Goal: Task Accomplishment & Management: Use online tool/utility

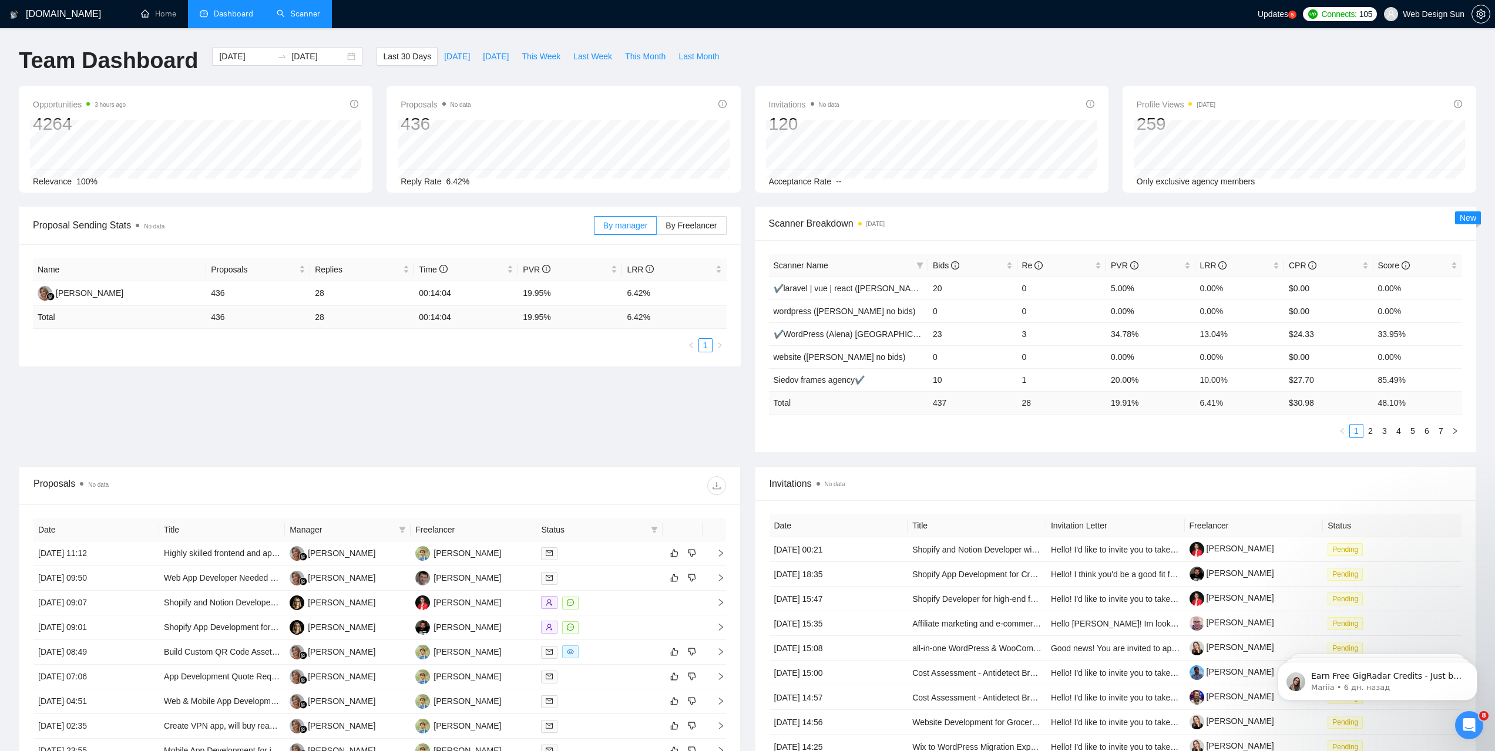
click at [311, 11] on link "Scanner" at bounding box center [298, 14] width 43 height 10
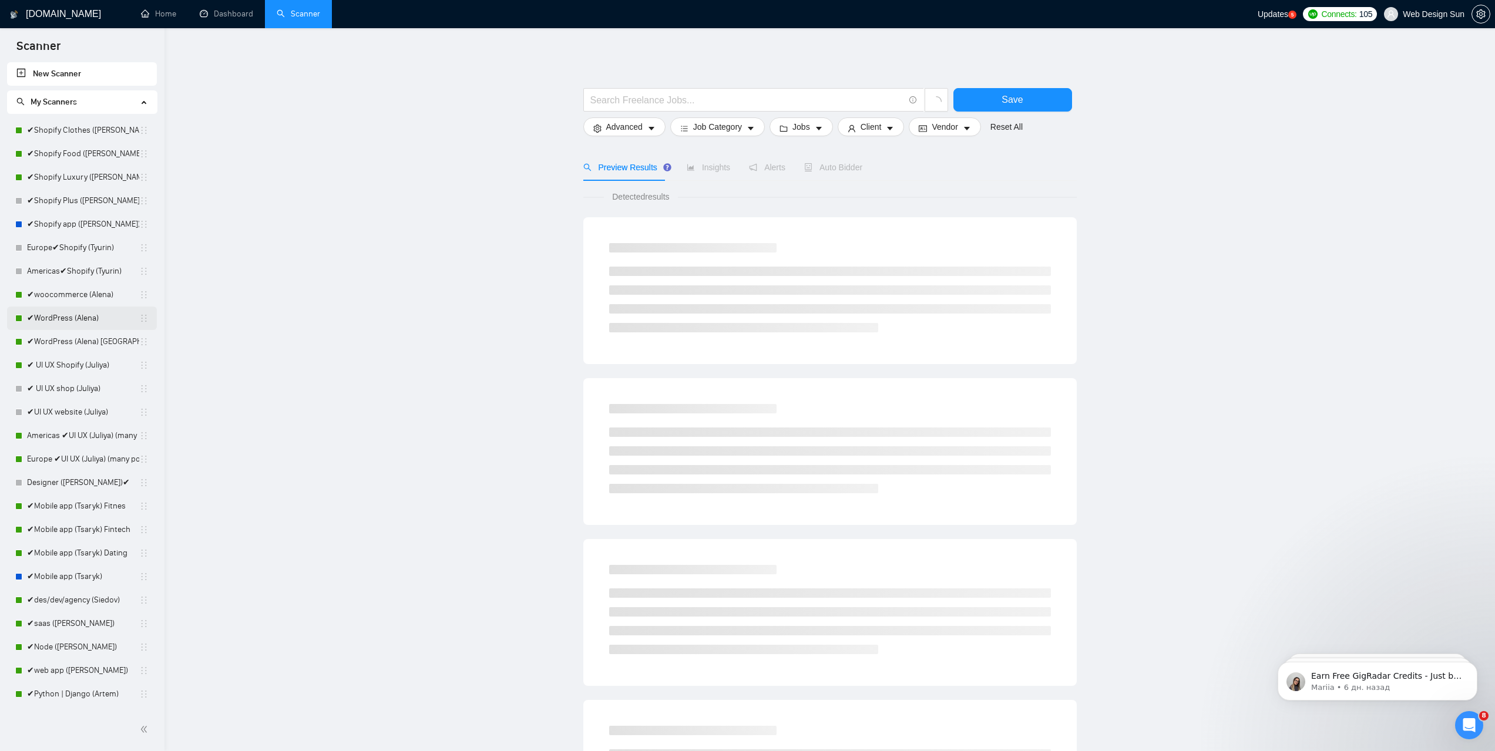
click at [98, 321] on link "✔WordPress (Alena)" at bounding box center [83, 318] width 112 height 23
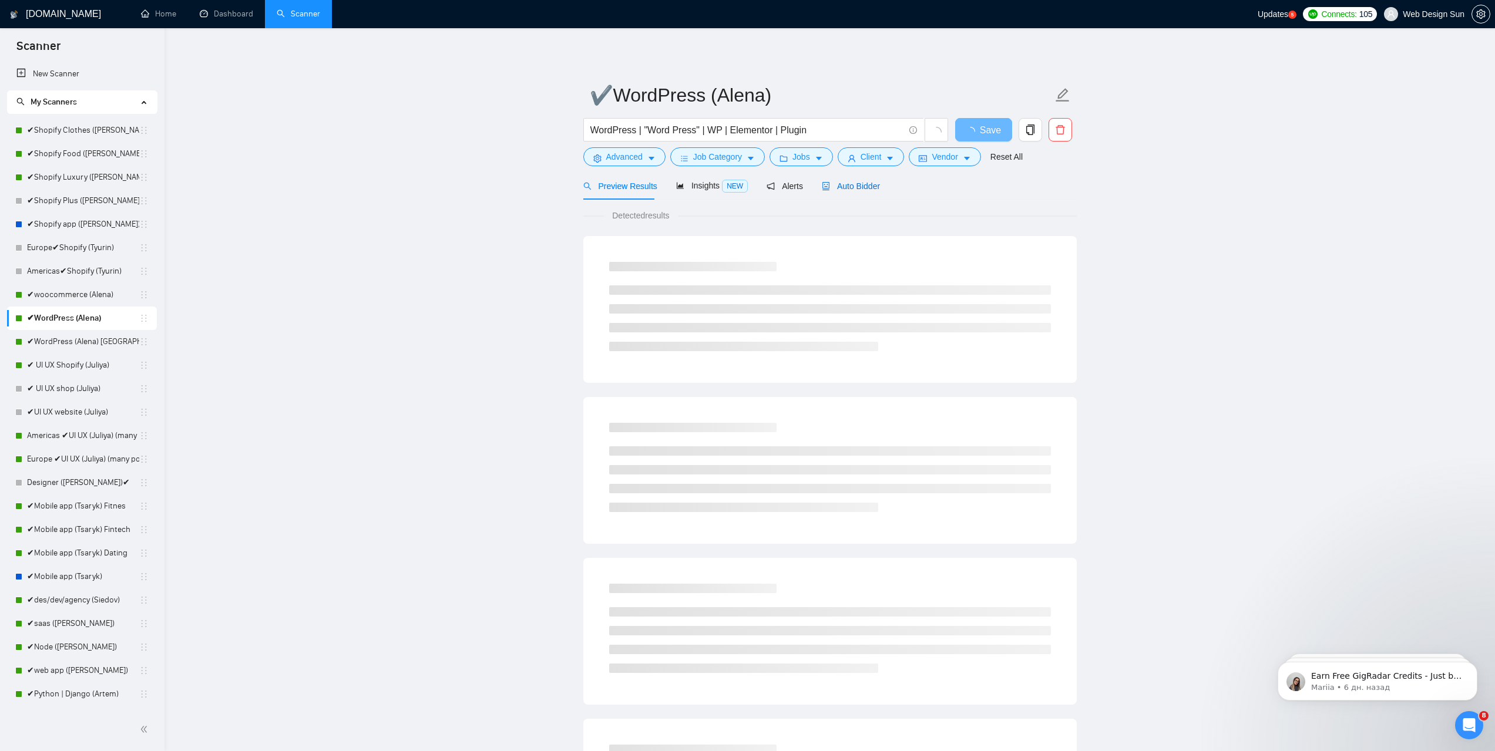
click at [855, 182] on span "Auto Bidder" at bounding box center [851, 186] width 58 height 9
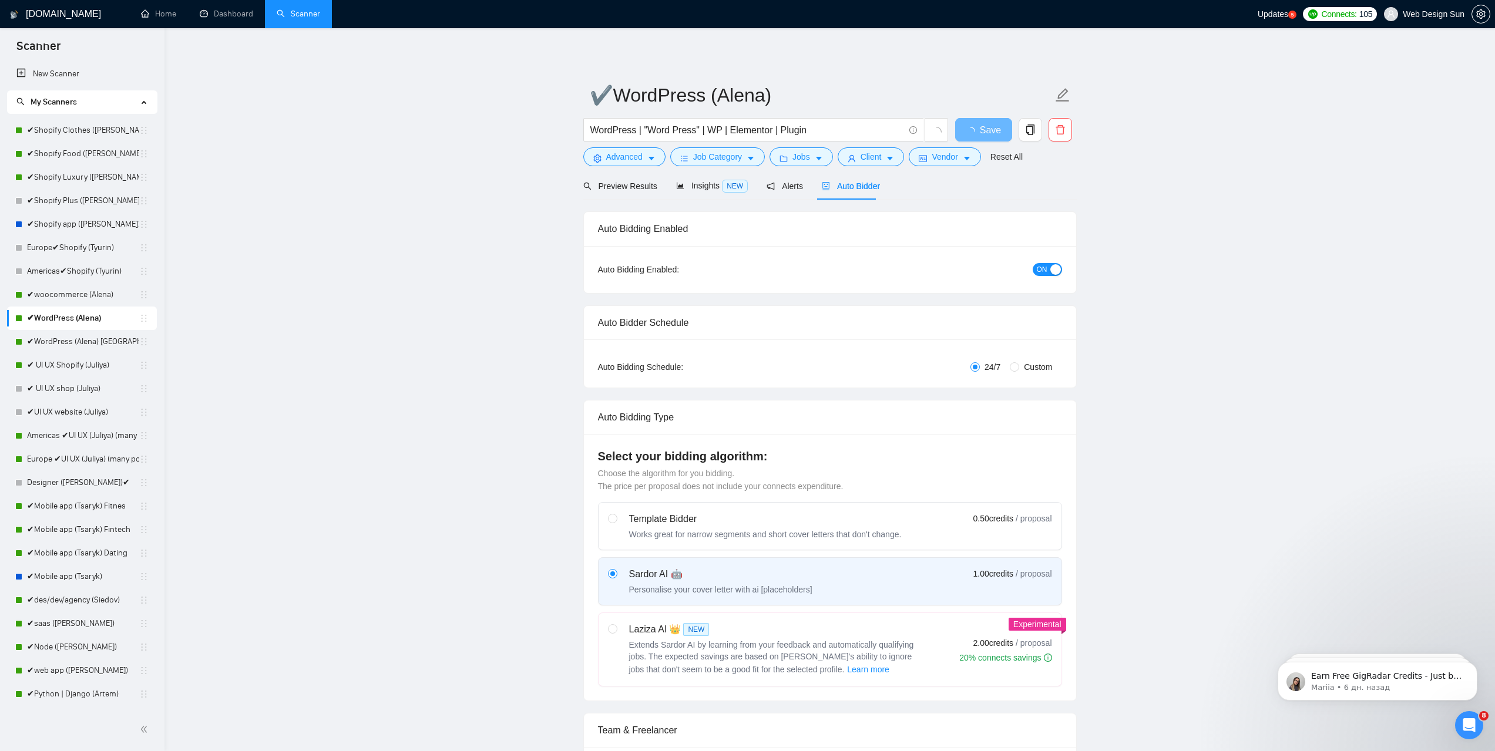
radio input "false"
radio input "true"
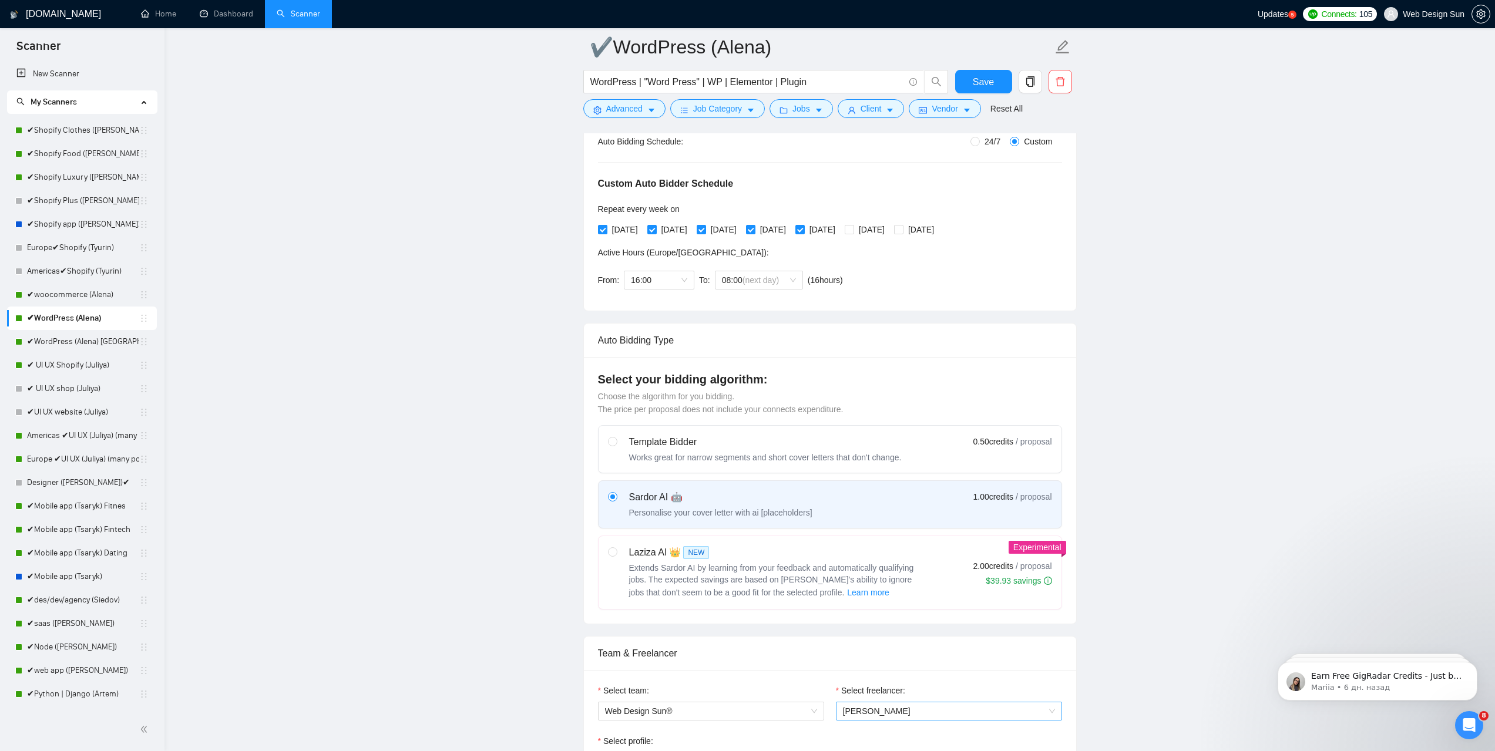
scroll to position [529, 0]
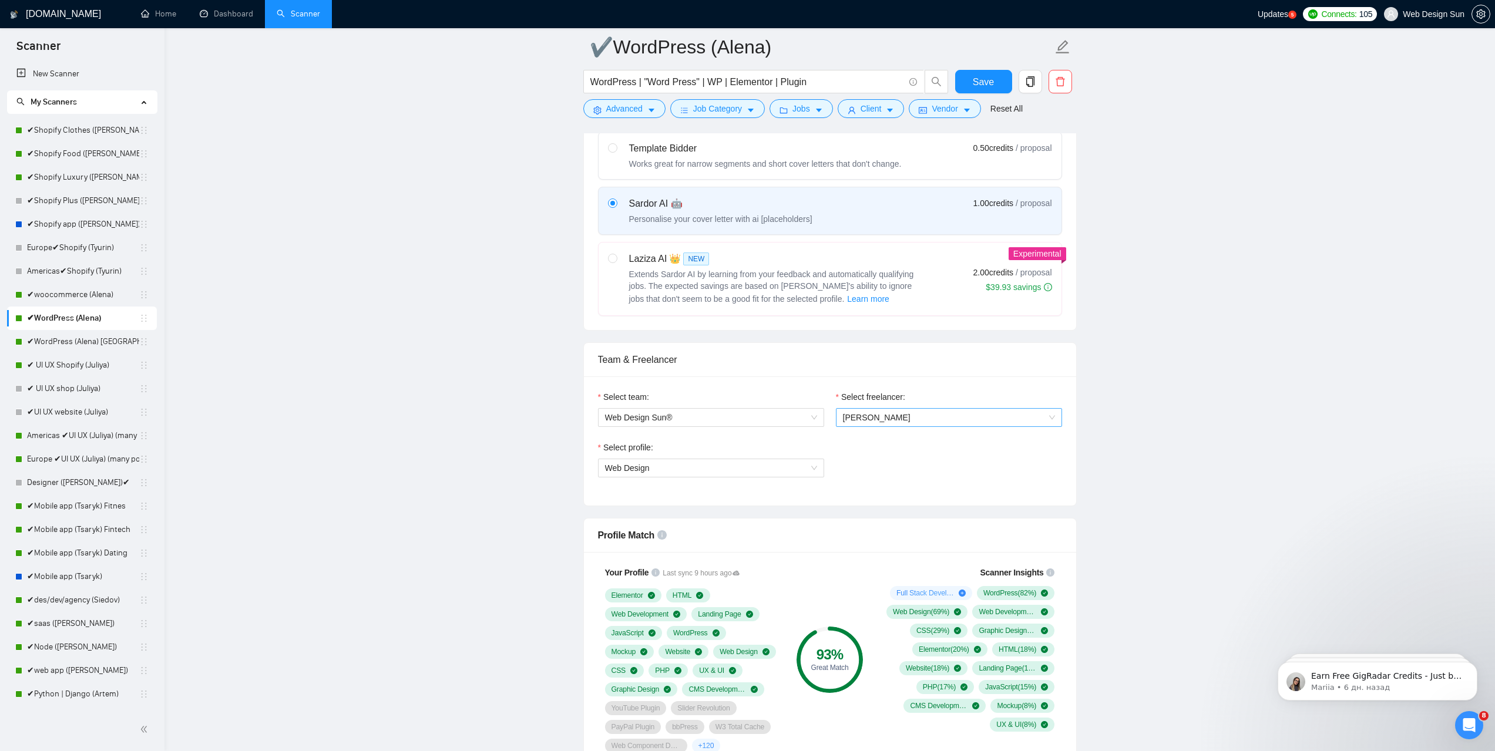
click at [972, 416] on span "[PERSON_NAME]" at bounding box center [949, 418] width 212 height 18
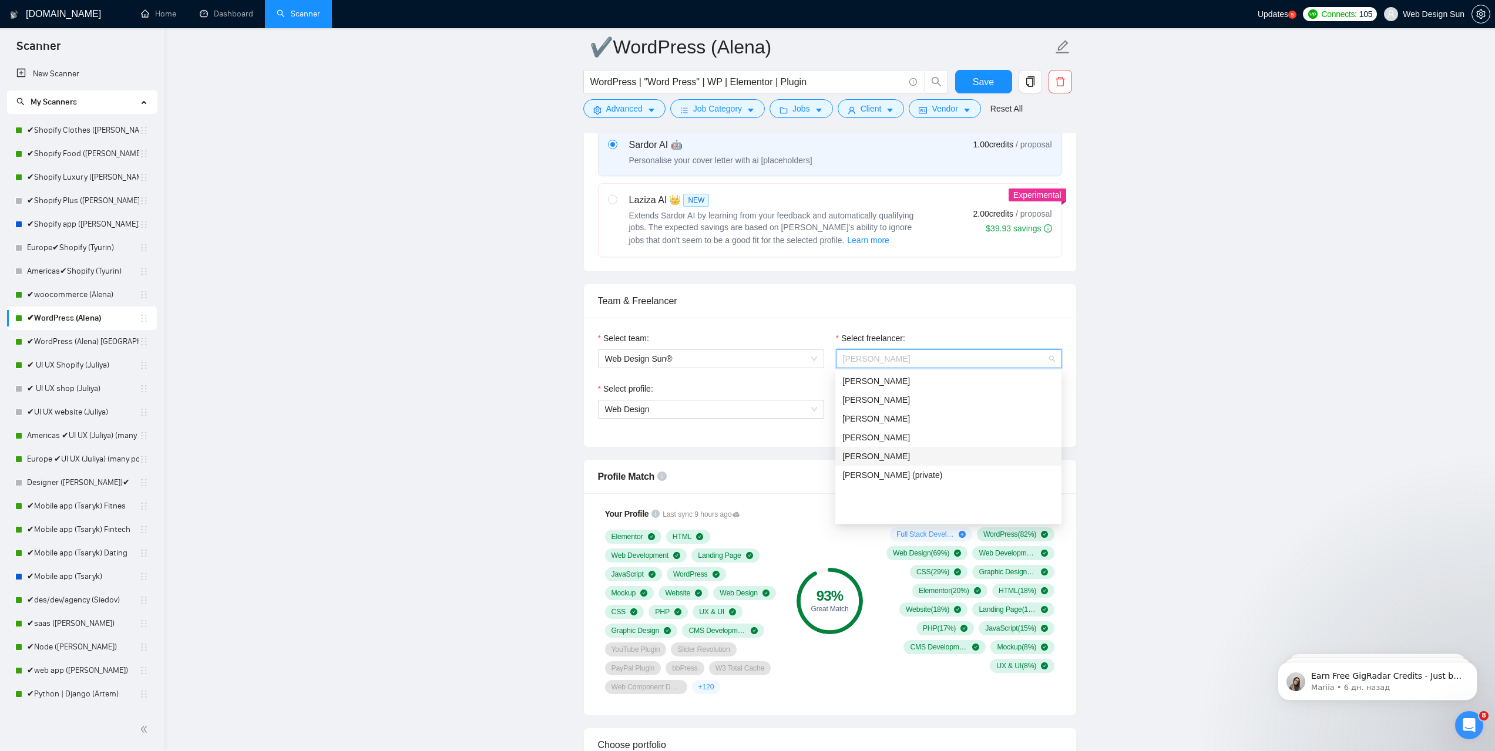
scroll to position [317, 0]
click at [929, 464] on div "[PERSON_NAME]" at bounding box center [948, 458] width 212 height 13
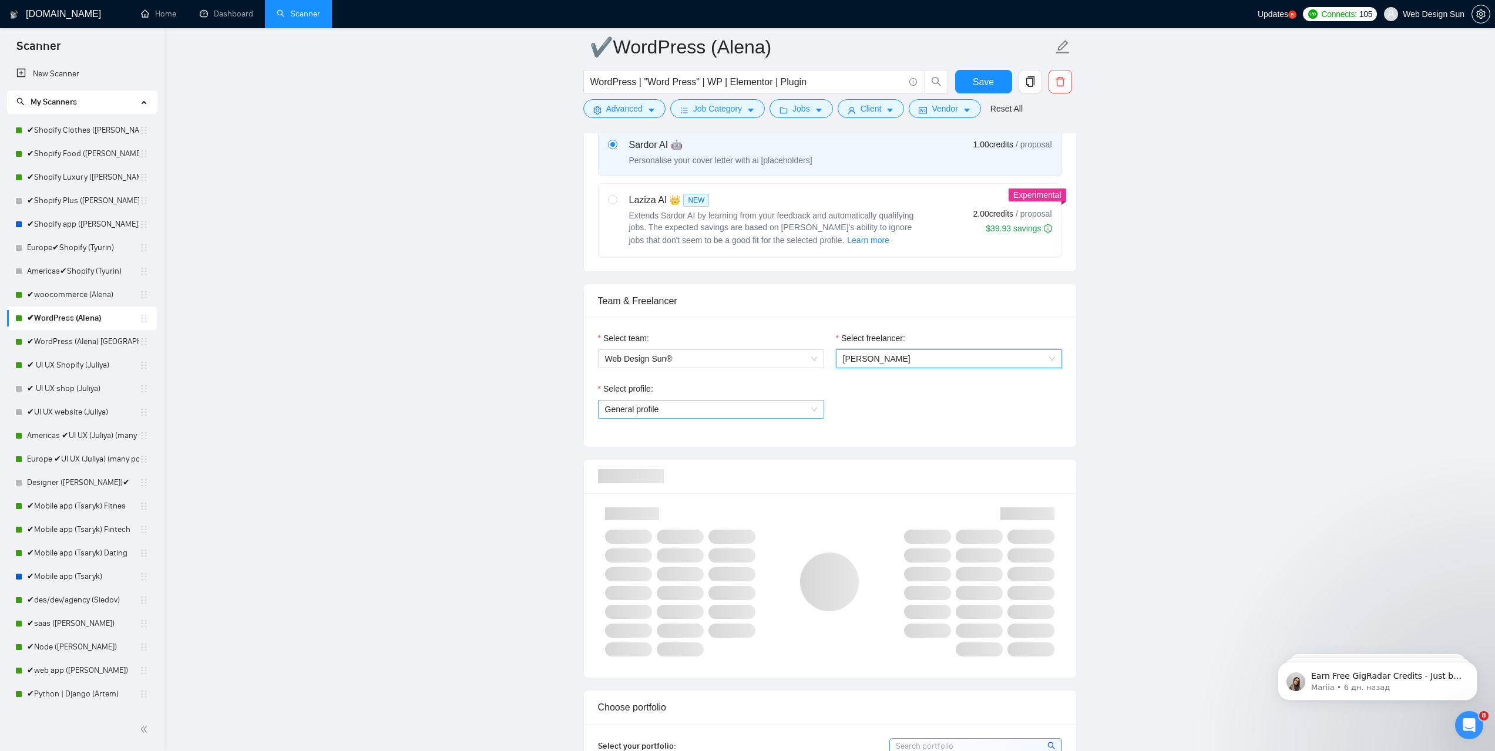
click at [731, 408] on span "General profile" at bounding box center [711, 410] width 212 height 18
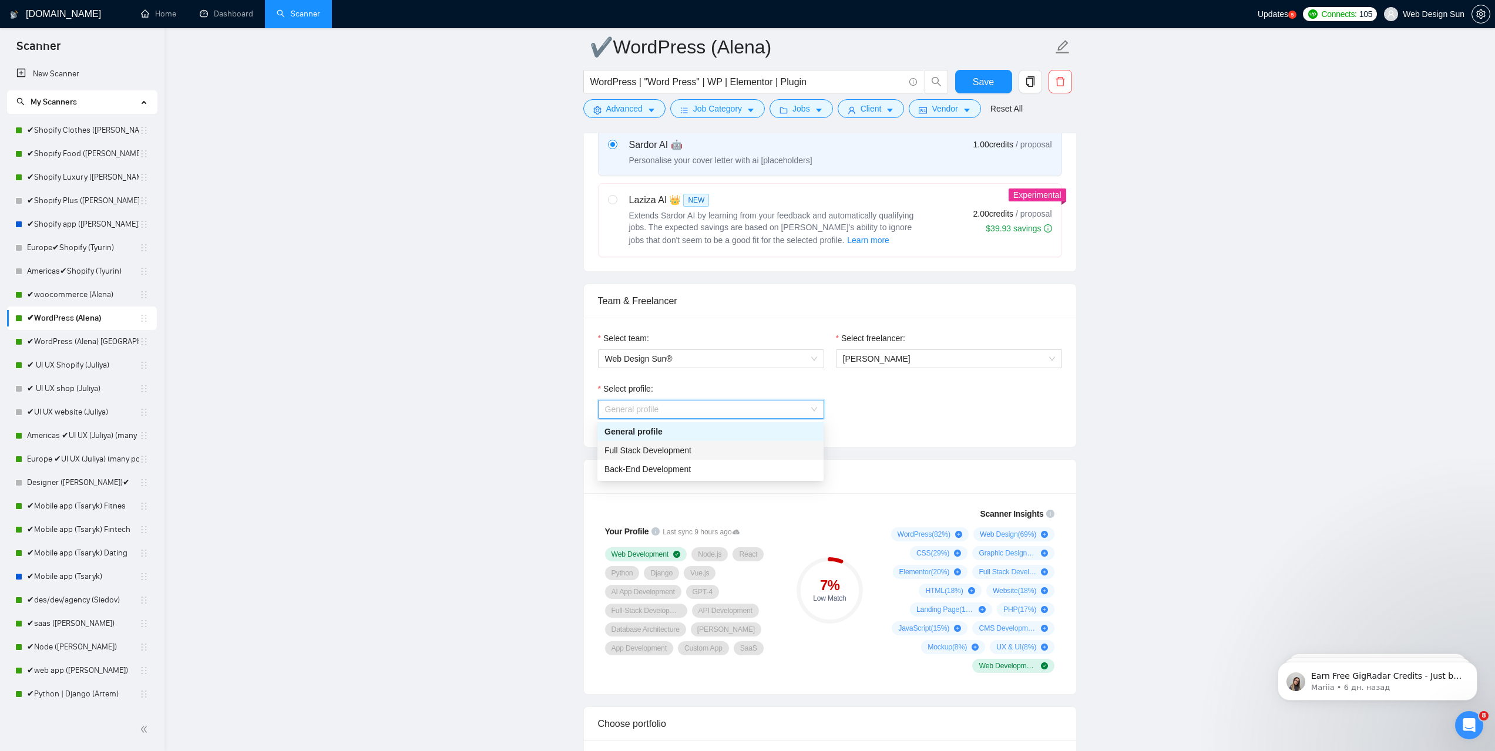
click at [716, 448] on div "Full Stack Development" at bounding box center [710, 450] width 212 height 13
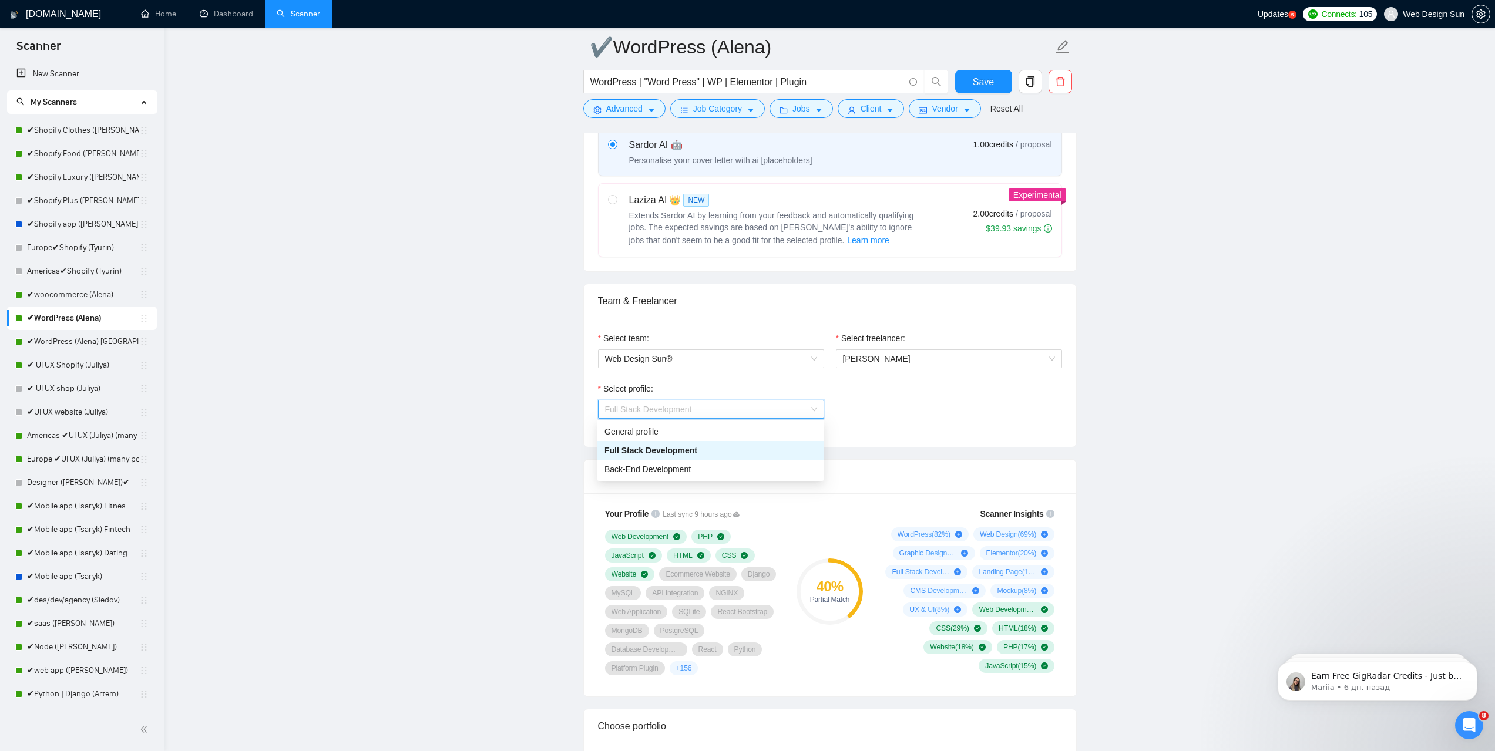
click at [728, 409] on span "Full Stack Development" at bounding box center [711, 410] width 212 height 18
click at [713, 354] on span "Web Design Sun®" at bounding box center [711, 359] width 212 height 18
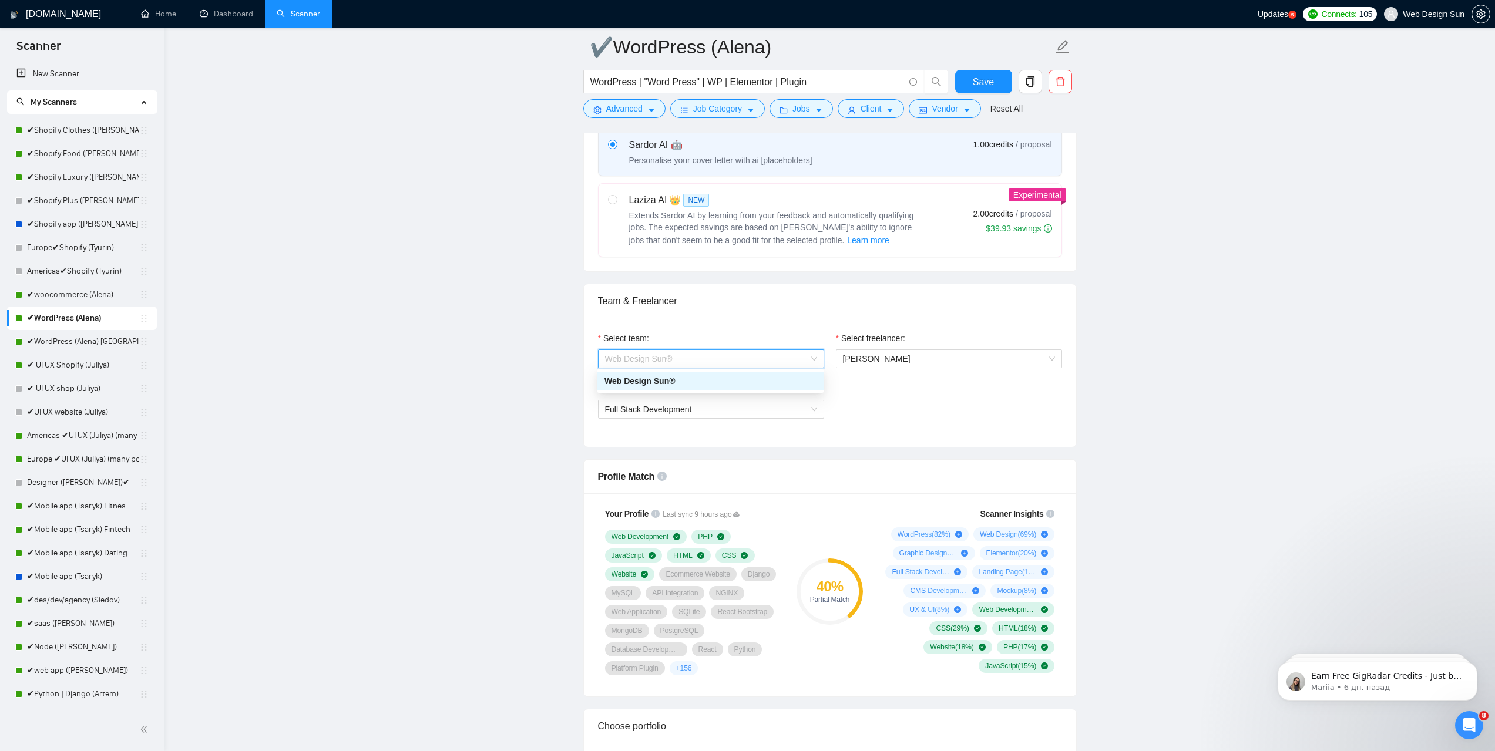
click at [713, 354] on span "Web Design Sun®" at bounding box center [711, 359] width 212 height 18
click at [774, 410] on span "Full Stack Development" at bounding box center [711, 410] width 212 height 18
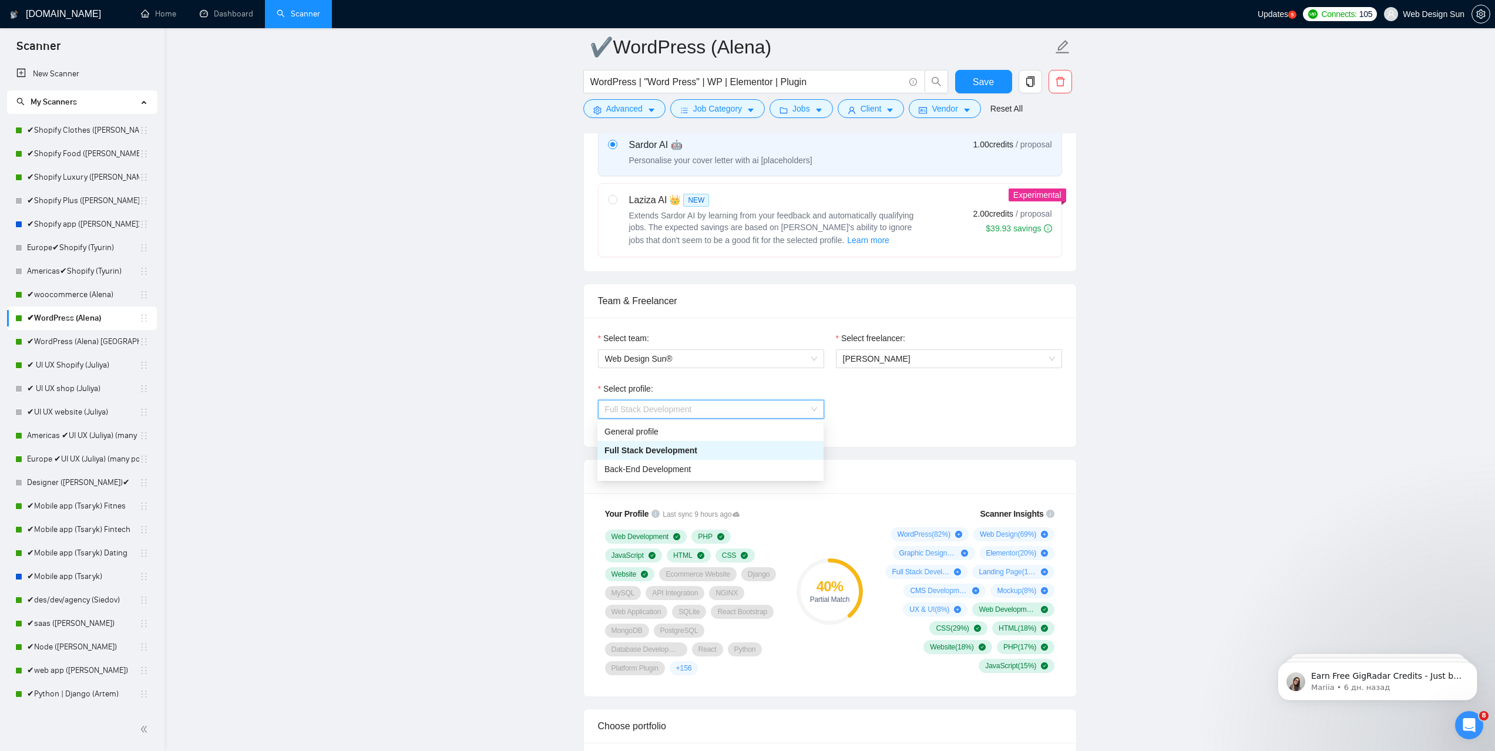
click at [775, 407] on span "Full Stack Development" at bounding box center [711, 410] width 212 height 18
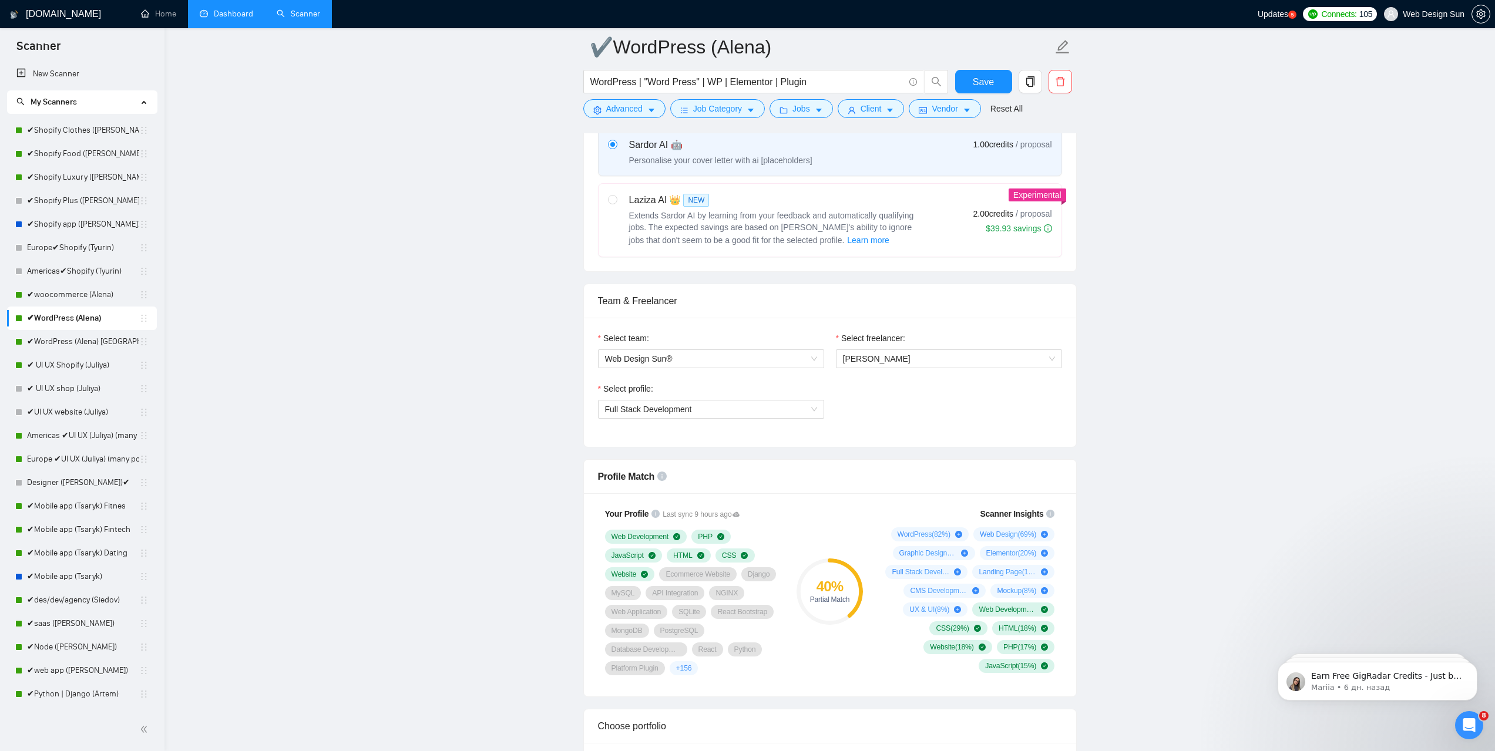
click at [234, 11] on link "Dashboard" at bounding box center [226, 14] width 53 height 10
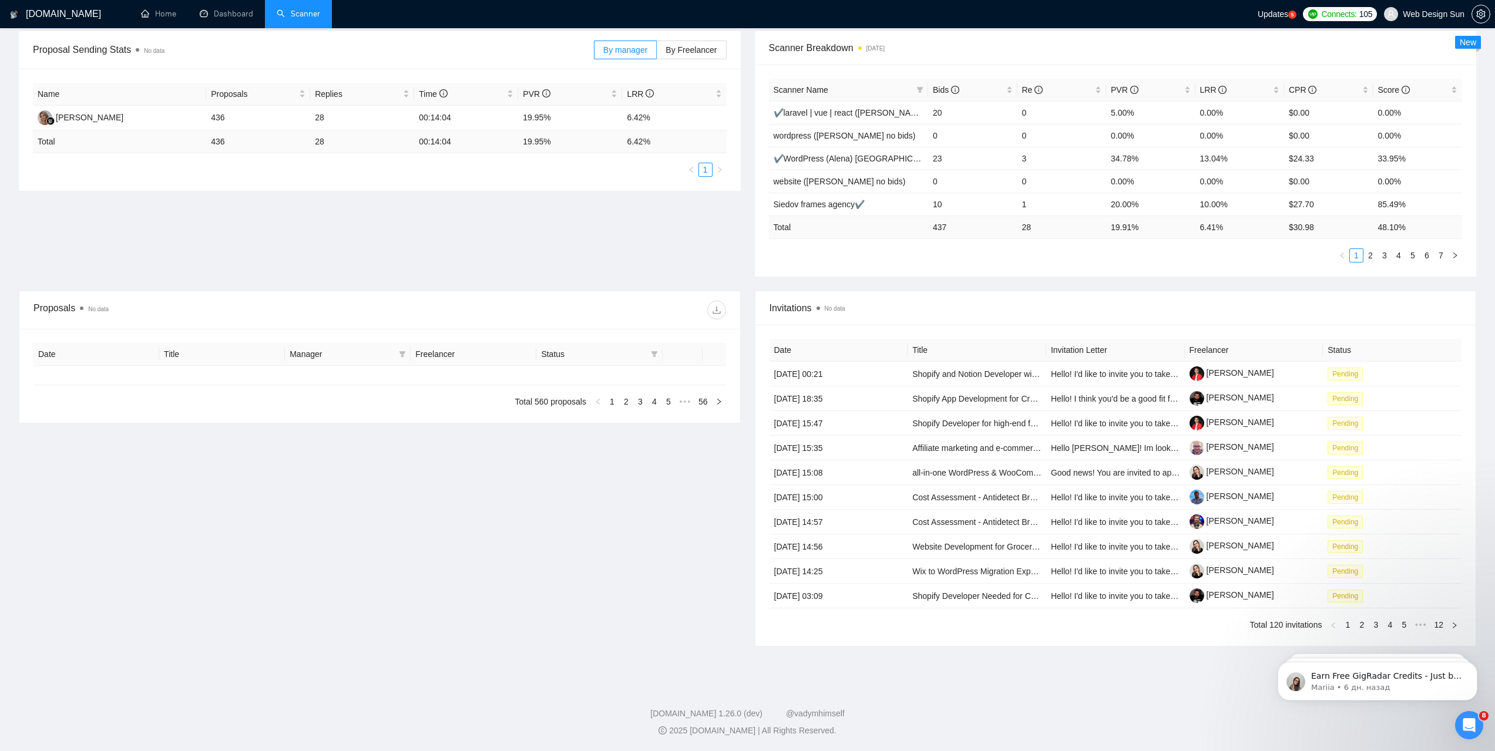
type input "[DATE]"
